Goal: Information Seeking & Learning: Check status

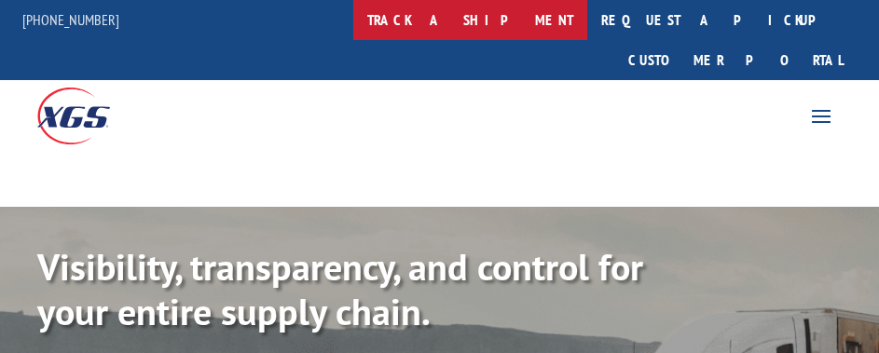
click at [533, 9] on link "track a shipment" at bounding box center [470, 20] width 234 height 40
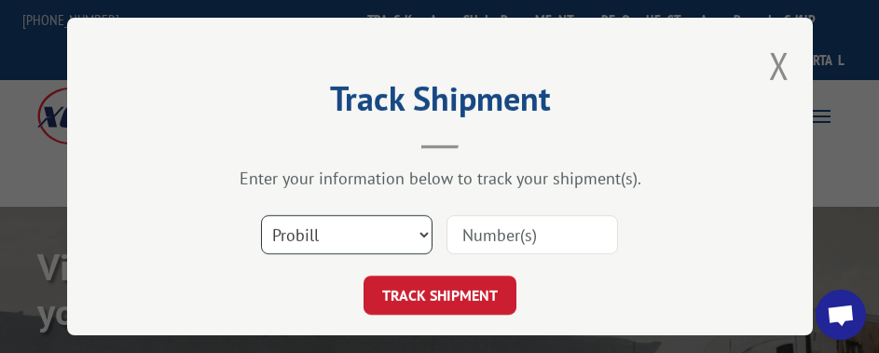
click at [396, 224] on select "Select category... Probill BOL PO" at bounding box center [347, 234] width 172 height 39
select select "po"
click at [261, 215] on select "Select category... Probill BOL PO" at bounding box center [347, 234] width 172 height 39
click at [504, 245] on input at bounding box center [533, 234] width 172 height 39
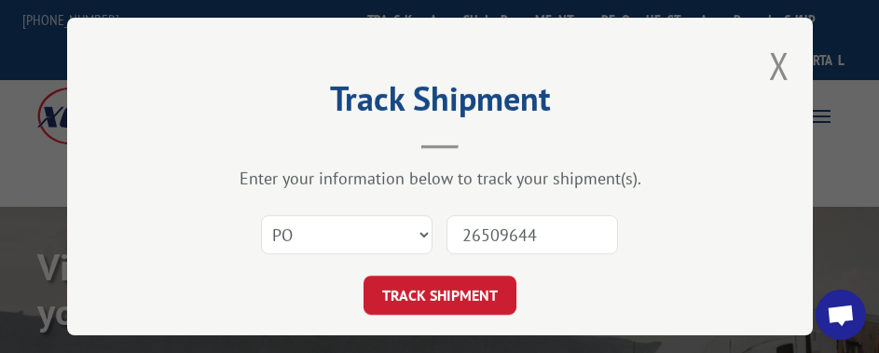
type input "26509644"
click at [364, 276] on button "TRACK SHIPMENT" at bounding box center [440, 295] width 153 height 39
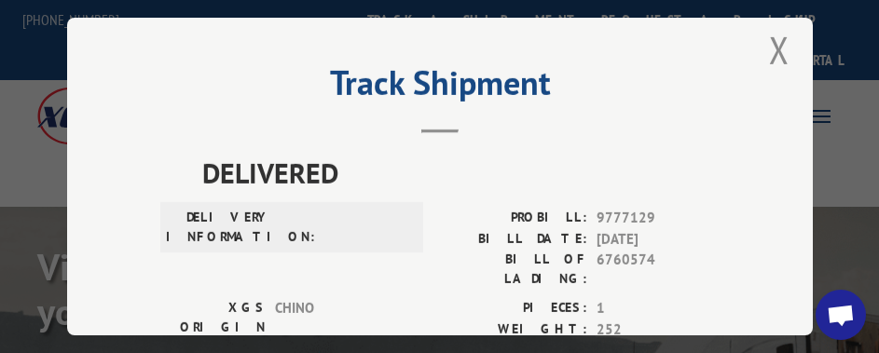
scroll to position [23, 0]
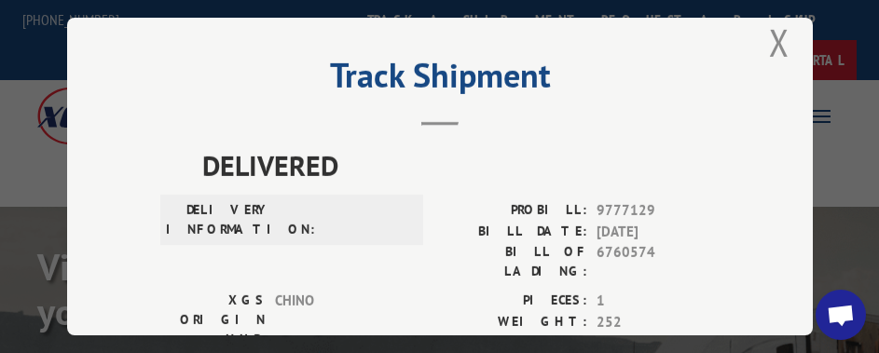
click at [773, 27] on button "Close modal" at bounding box center [779, 42] width 21 height 49
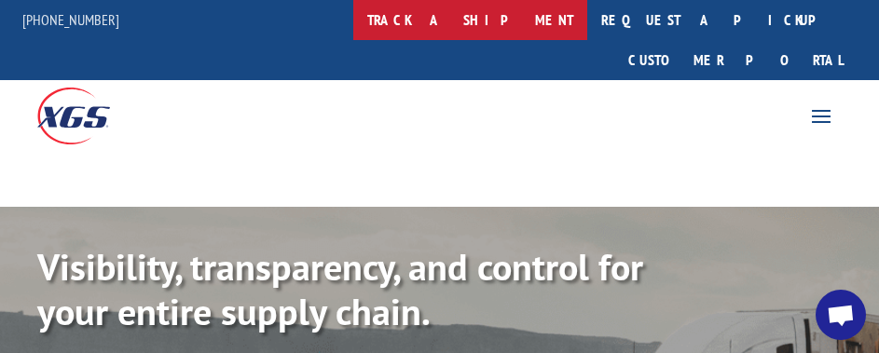
click at [508, 23] on link "track a shipment" at bounding box center [470, 20] width 234 height 40
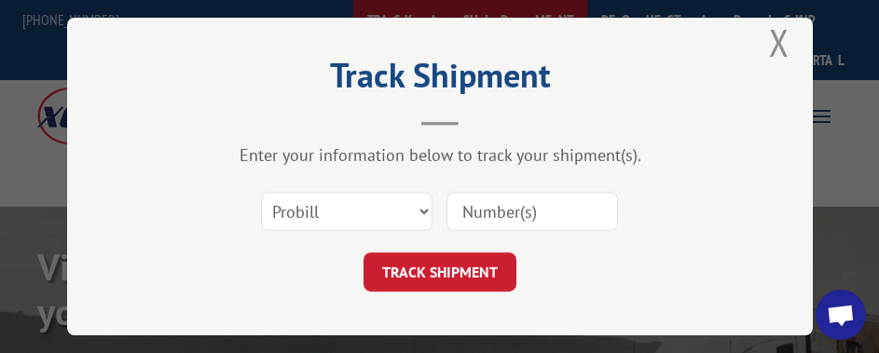
scroll to position [47, 0]
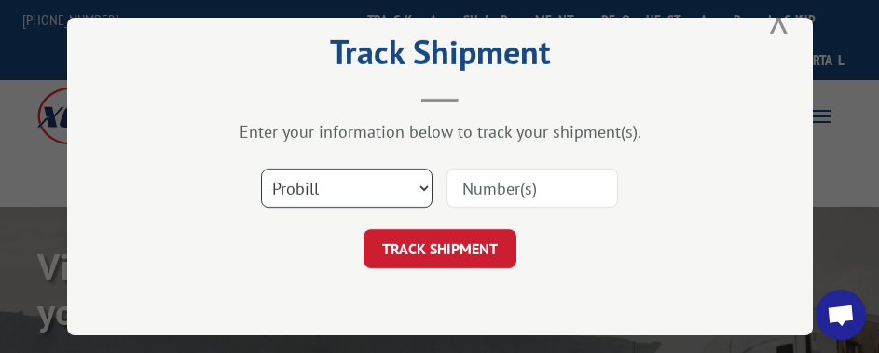
click at [402, 192] on select "Select category... Probill BOL PO" at bounding box center [347, 188] width 172 height 39
select select "po"
click at [261, 169] on select "Select category... Probill BOL PO" at bounding box center [347, 188] width 172 height 39
click at [517, 150] on div "Enter your information below to track your shipment(s). Select category... Prob…" at bounding box center [439, 194] width 559 height 147
click at [520, 174] on input at bounding box center [533, 188] width 172 height 39
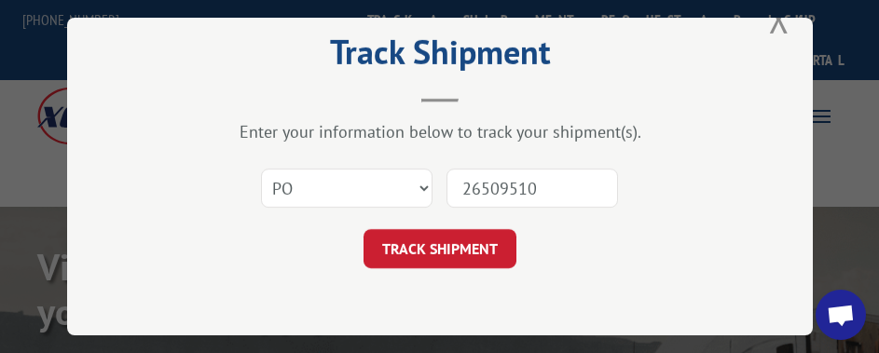
type input "26509510"
click at [364, 229] on button "TRACK SHIPMENT" at bounding box center [440, 248] width 153 height 39
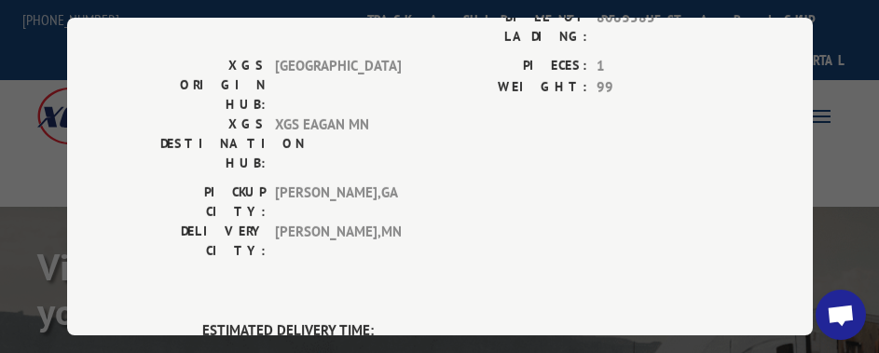
scroll to position [0, 0]
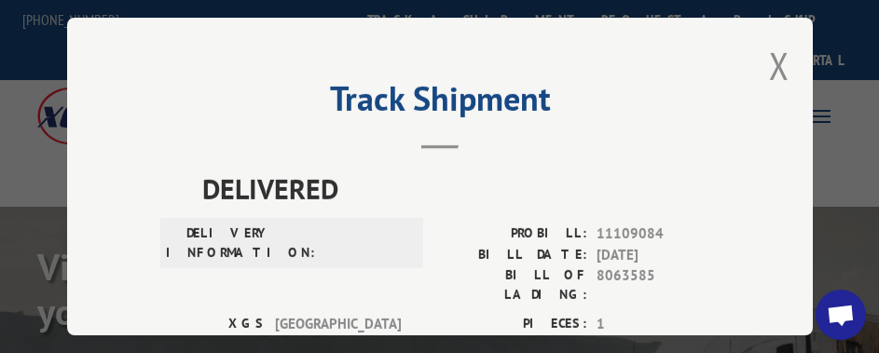
click at [786, 47] on div "Track Shipment DELIVERED DELIVERY INFORMATION: PROBILL: 11109084 BILL DATE: [DA…" at bounding box center [440, 177] width 746 height 318
